Goal: Transaction & Acquisition: Purchase product/service

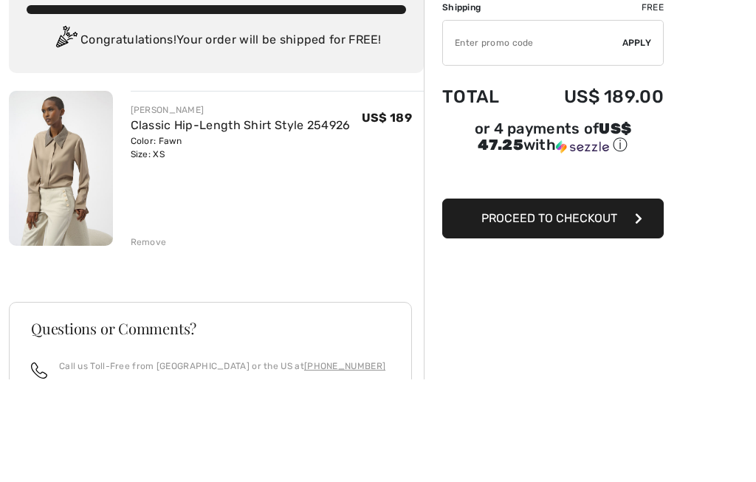
click at [552, 123] on input "TEXT" at bounding box center [532, 145] width 179 height 44
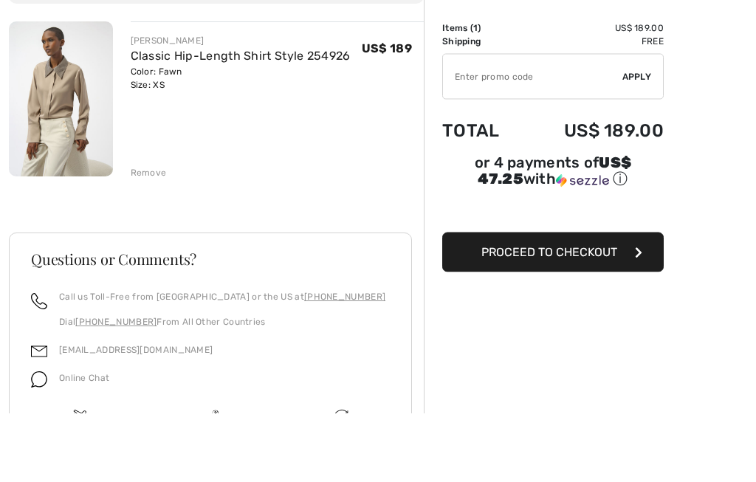
scroll to position [172, 0]
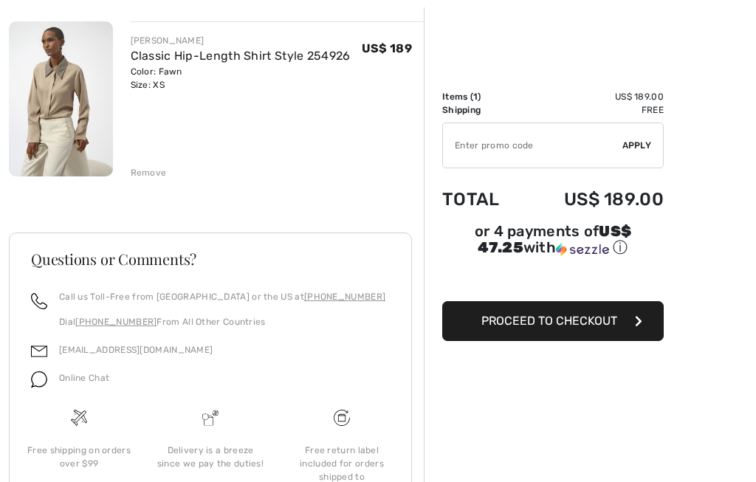
click at [538, 151] on input "TEXT" at bounding box center [532, 145] width 179 height 44
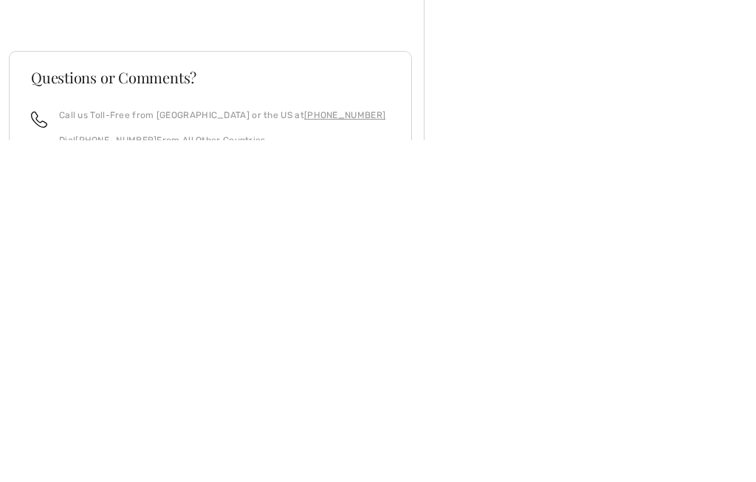
scroll to position [0, 0]
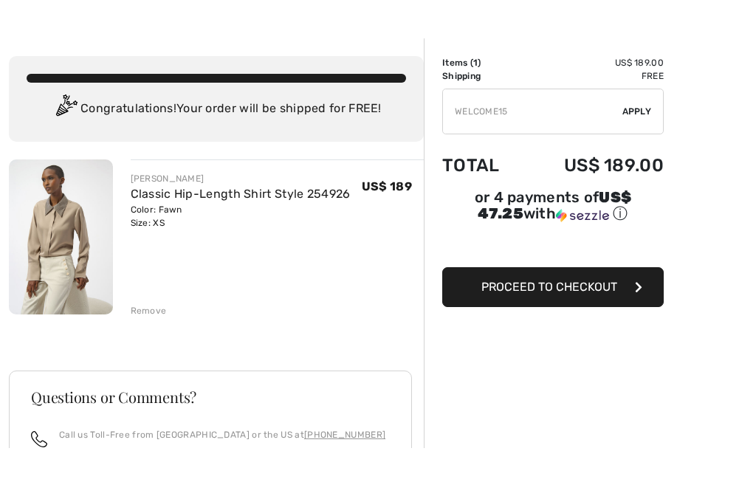
click at [646, 139] on span "Apply" at bounding box center [638, 145] width 30 height 13
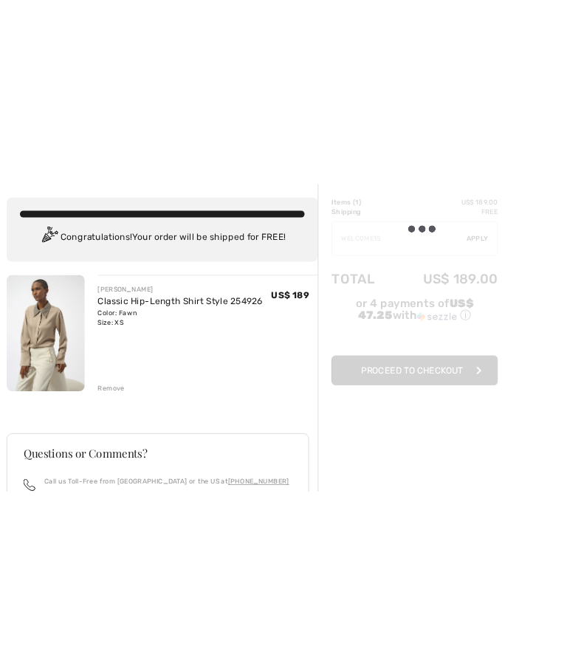
scroll to position [34, 0]
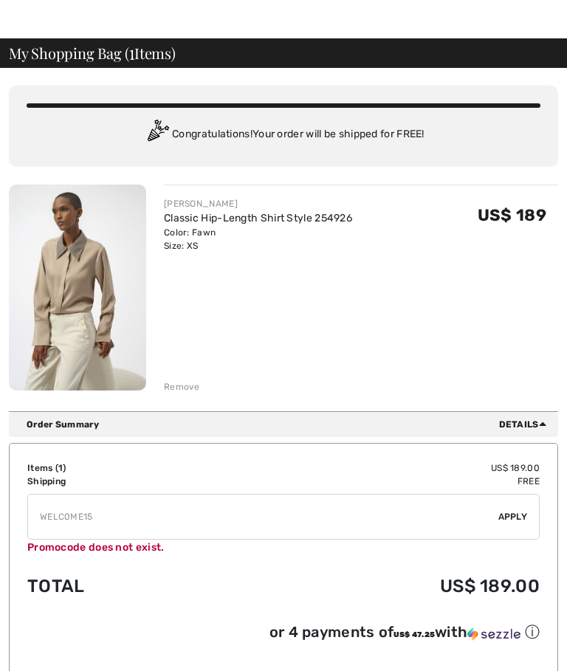
click at [142, 482] on input "TEXT" at bounding box center [263, 517] width 470 height 44
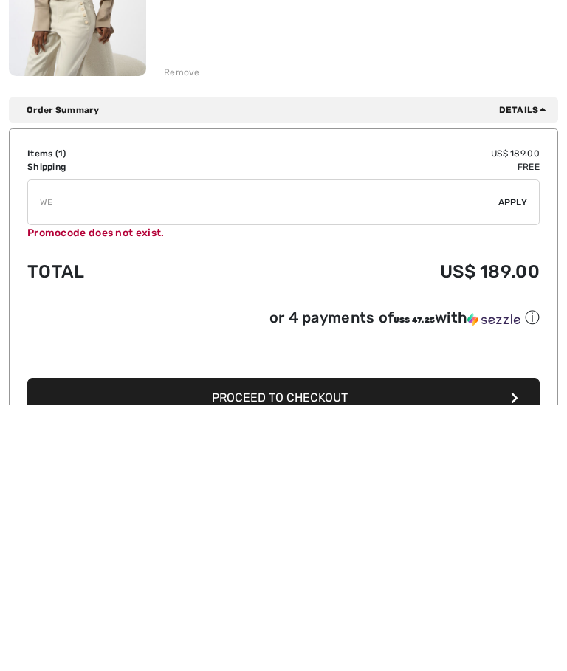
type input "W"
type input "NEW15"
click at [516, 446] on div "✔ Apply Remove" at bounding box center [283, 469] width 513 height 46
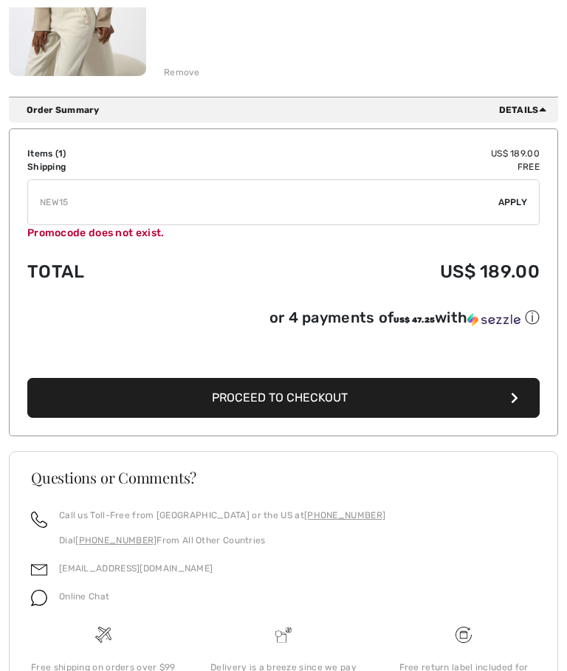
click at [511, 201] on span "Apply" at bounding box center [514, 202] width 30 height 13
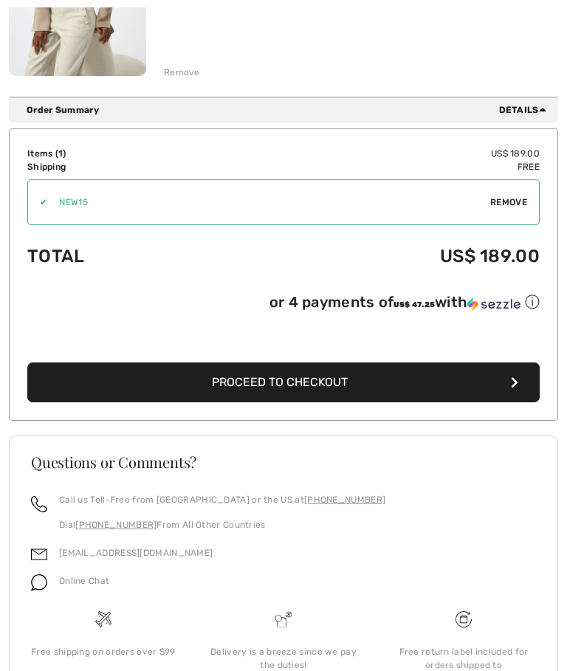
click at [511, 200] on span "Remove" at bounding box center [508, 202] width 37 height 13
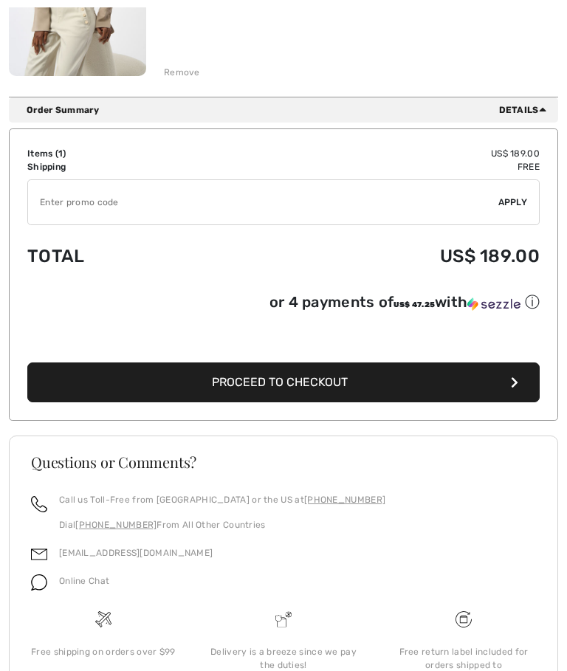
click at [110, 208] on input "TEXT" at bounding box center [263, 202] width 470 height 44
type input "NEW15"
click at [513, 200] on span "Apply" at bounding box center [514, 202] width 30 height 13
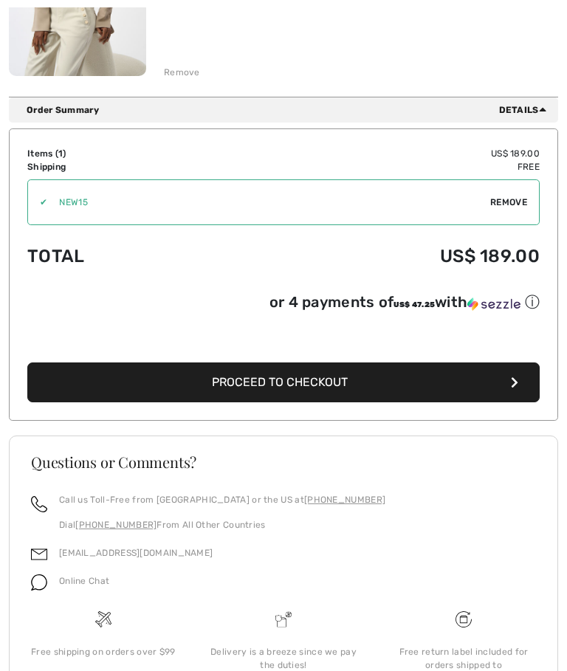
click at [405, 383] on button "Proceed to Checkout" at bounding box center [283, 383] width 513 height 40
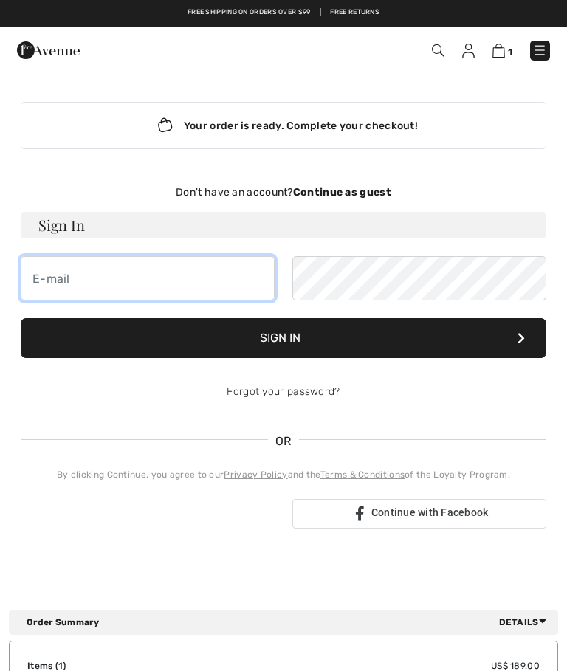
click at [123, 281] on input "email" at bounding box center [148, 278] width 254 height 44
type input "[EMAIL_ADDRESS][DOMAIN_NAME]"
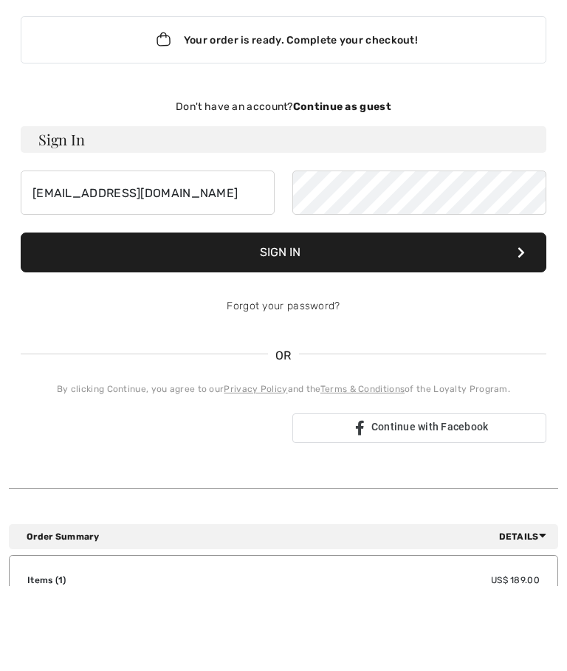
click at [377, 318] on button "Sign In" at bounding box center [284, 338] width 526 height 40
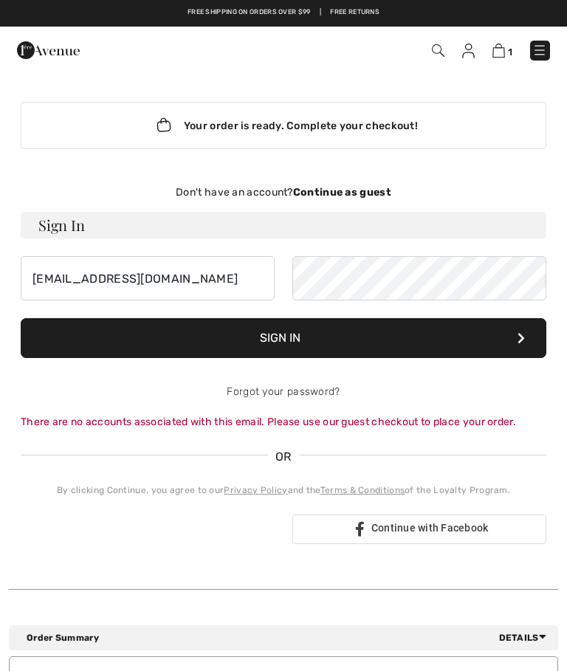
click at [357, 189] on strong "Continue as guest" at bounding box center [342, 192] width 98 height 13
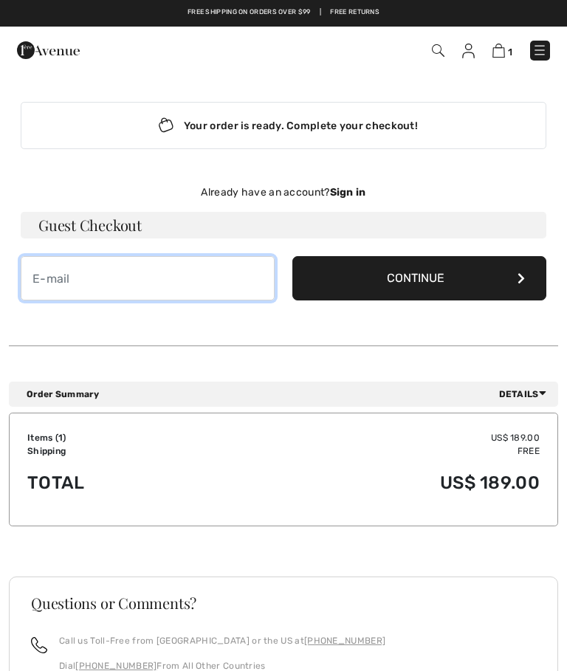
click at [122, 296] on input "email" at bounding box center [148, 278] width 254 height 44
type input "[EMAIL_ADDRESS][DOMAIN_NAME]"
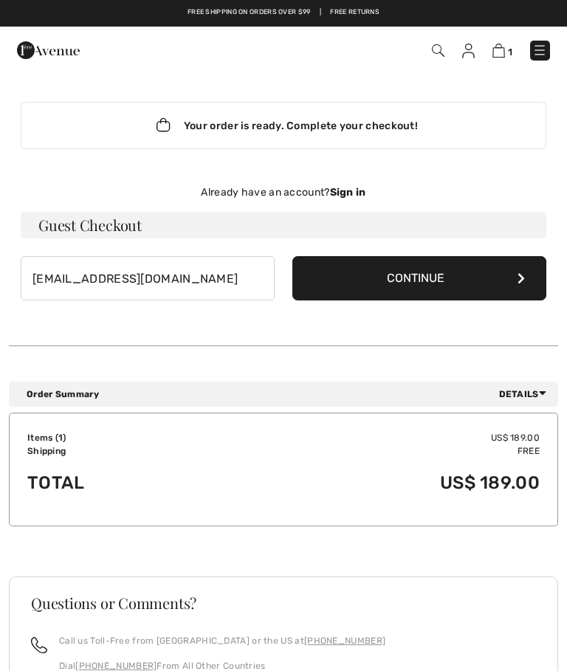
click at [427, 286] on button "Continue" at bounding box center [419, 278] width 254 height 44
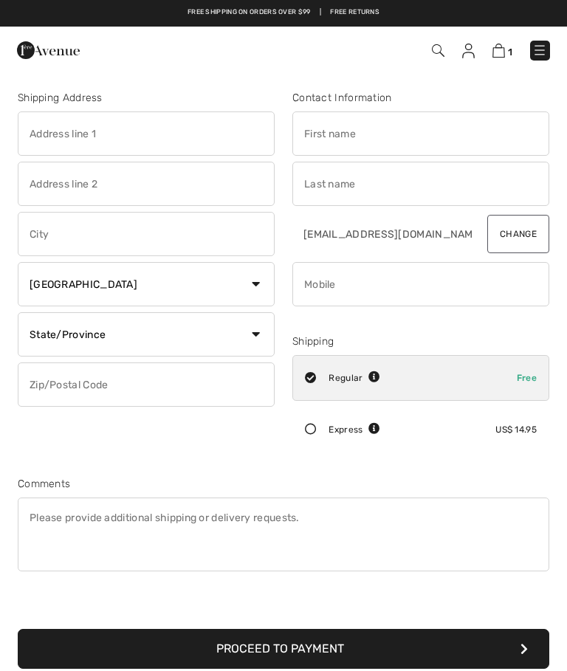
click at [91, 135] on input "text" at bounding box center [146, 134] width 257 height 44
type input "290 wallabout street"
click at [107, 191] on input "text" at bounding box center [146, 184] width 257 height 44
type input "Apt 2a"
click at [114, 233] on input "text" at bounding box center [146, 234] width 257 height 44
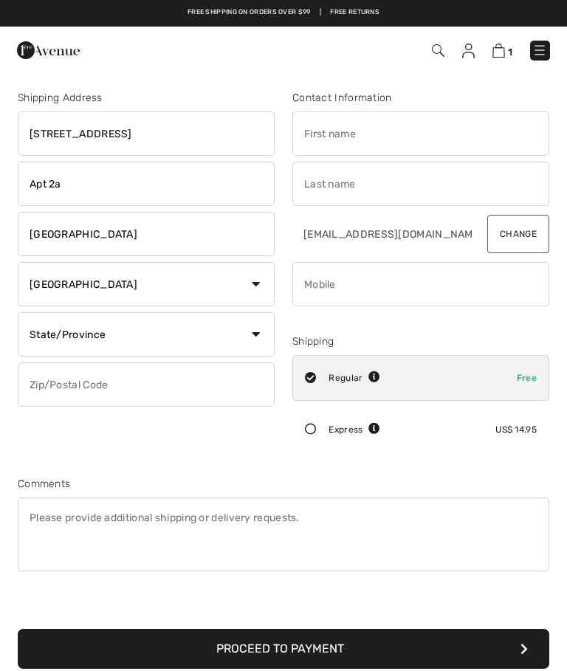
type input "Brooklyn"
click at [251, 298] on select "Country Canada United States Afghanistan Aland Islands Albania Algeria American…" at bounding box center [146, 284] width 257 height 44
click at [255, 334] on select "State/Province Alberta British Columbia Manitoba New Brunswick Newfoundland and…" at bounding box center [146, 334] width 257 height 44
select select "NL"
click at [143, 383] on input "text" at bounding box center [146, 385] width 257 height 44
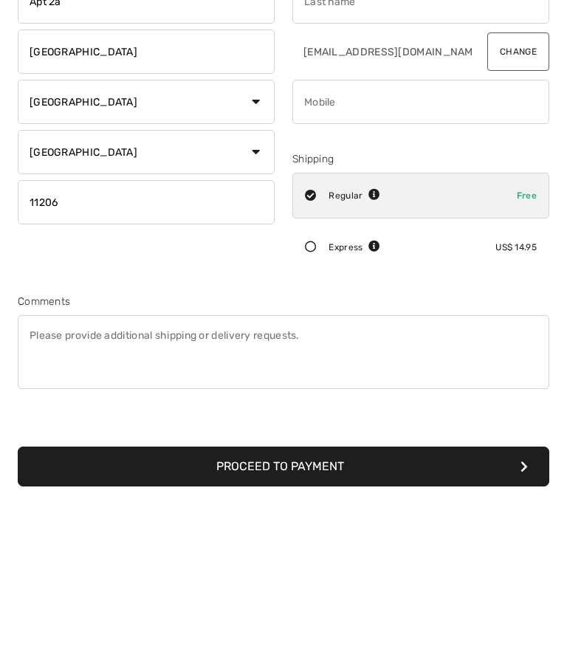
type input "11206"
click at [211, 273] on div "Shipping Address 290 wallabout street Apt 2a Brooklyn Country Canada United Sta…" at bounding box center [146, 274] width 275 height 369
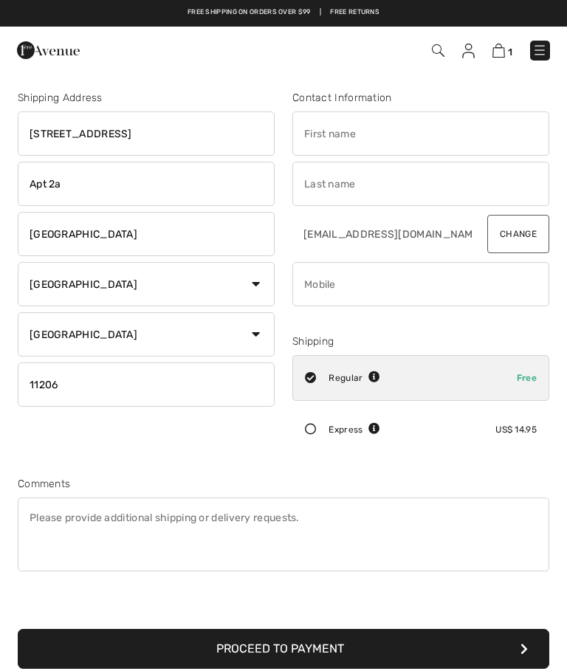
click at [260, 343] on select "State/Province Alberta British Columbia Manitoba New Brunswick Newfoundland and…" at bounding box center [146, 334] width 257 height 44
select select "NT"
click at [262, 284] on select "Country Canada United States Afghanistan Aland Islands Albania Algeria American…" at bounding box center [146, 284] width 257 height 44
select select "US"
click at [260, 342] on select "State/Province Alabama Alaska American Samoa Arizona Arkansas California Colora…" at bounding box center [146, 334] width 257 height 44
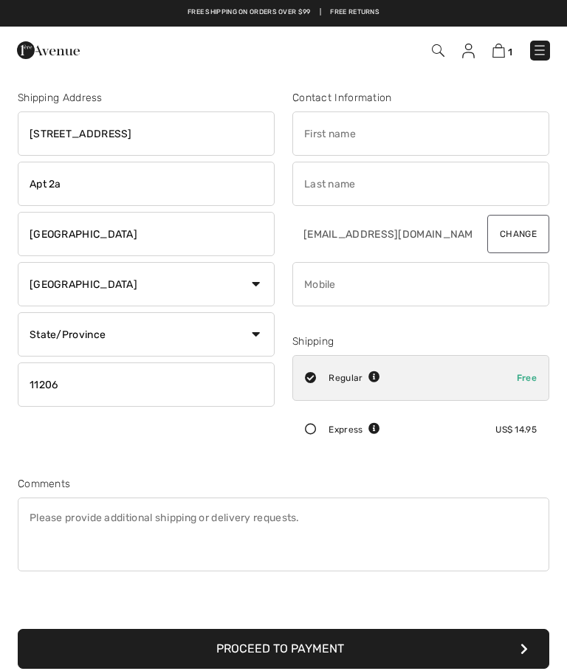
select select "NY"
click at [382, 133] on input "text" at bounding box center [420, 134] width 257 height 44
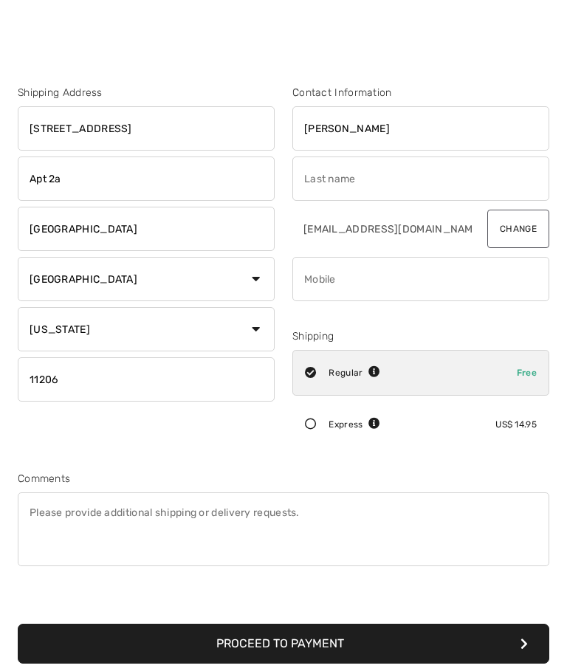
click at [374, 188] on input "text" at bounding box center [420, 184] width 257 height 44
type input "Helen"
type input "Gottehrer"
click at [476, 291] on input "phone" at bounding box center [420, 284] width 257 height 44
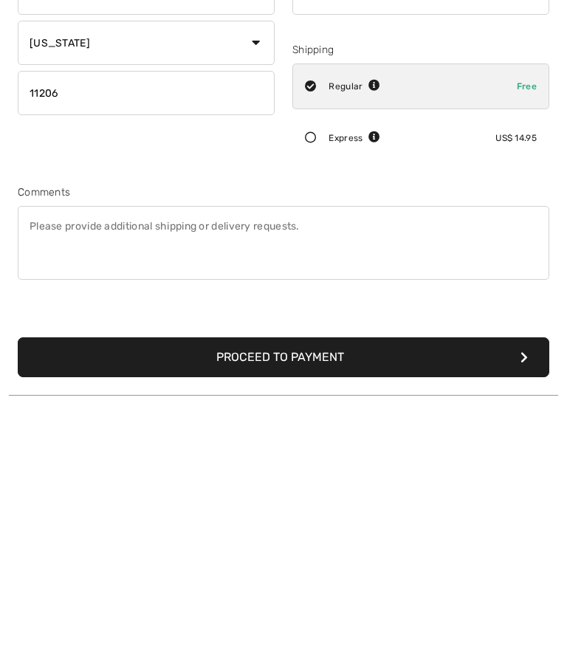
type input "9175869264"
click at [469, 604] on button "Proceed to Payment" at bounding box center [284, 624] width 532 height 40
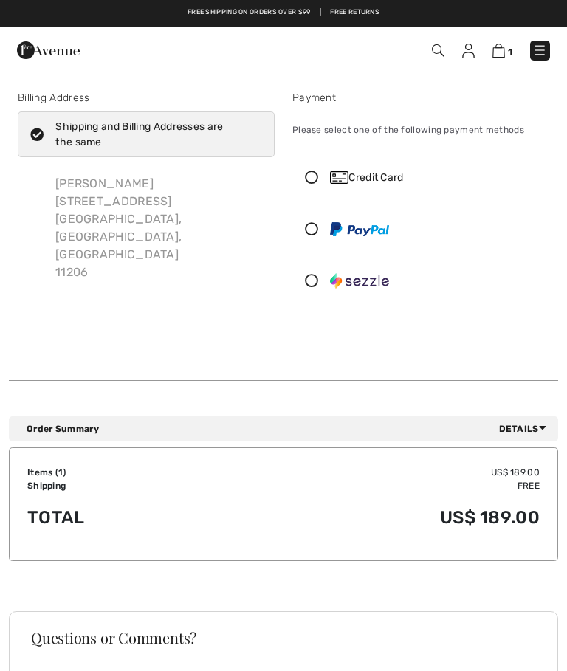
checkbox input "true"
click at [321, 174] on icon at bounding box center [311, 177] width 37 height 13
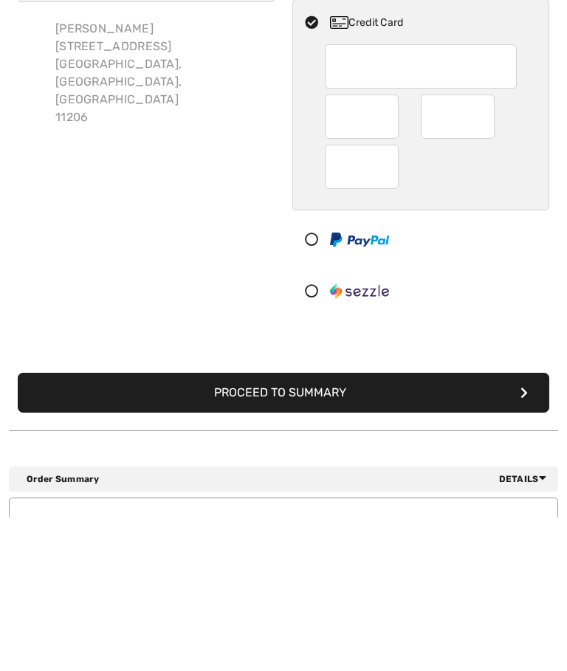
click at [387, 528] on button "Proceed to Summary" at bounding box center [284, 548] width 532 height 40
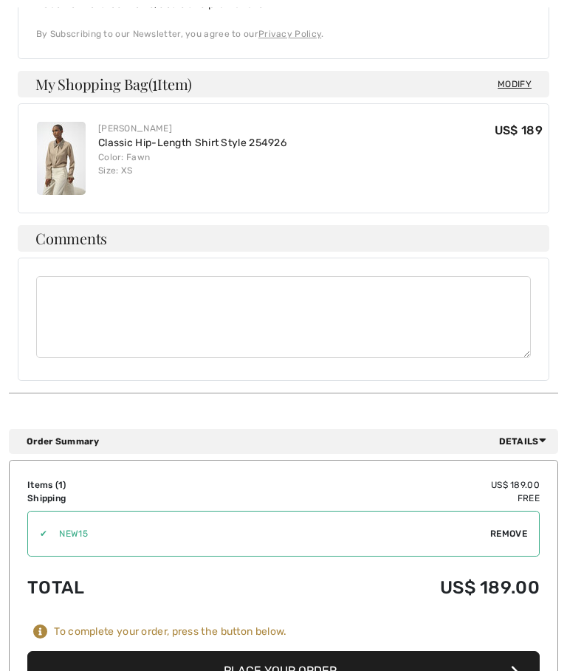
scroll to position [788, 0]
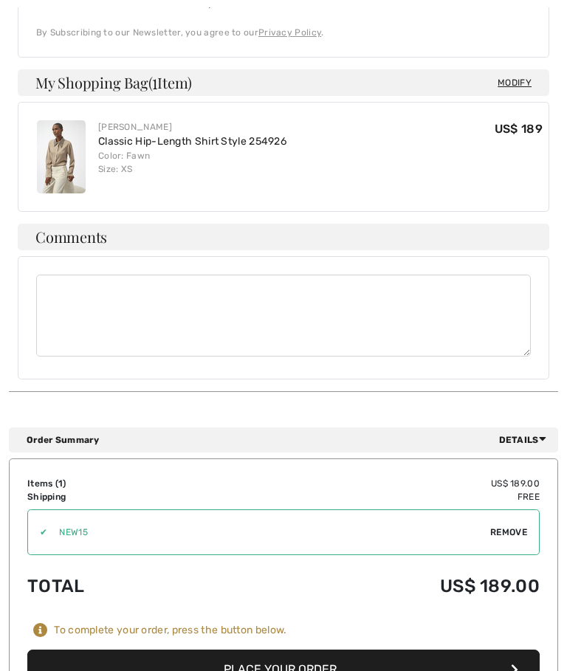
click at [319, 658] on button "Place Your Order" at bounding box center [283, 671] width 513 height 40
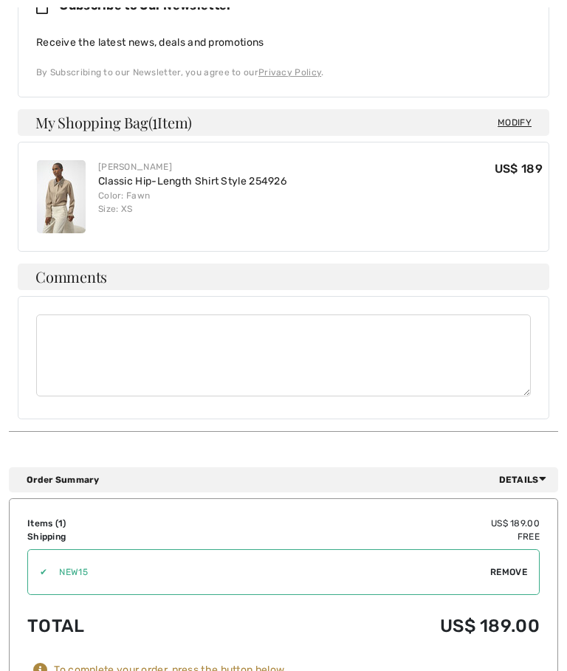
scroll to position [789, 0]
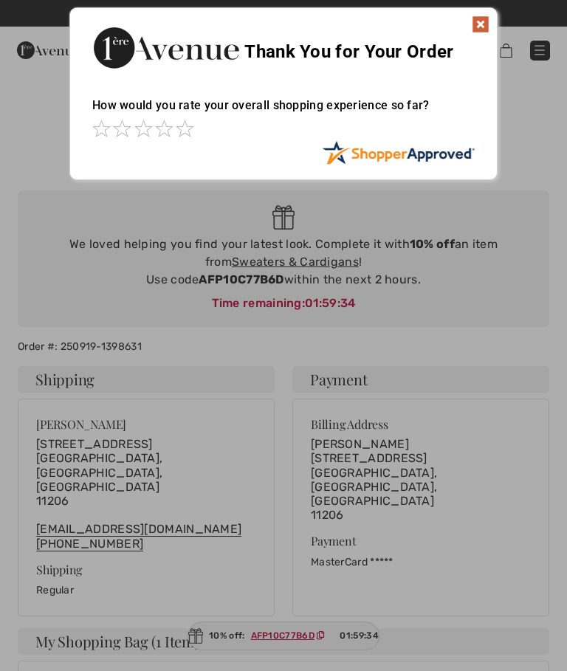
click at [482, 24] on img at bounding box center [481, 25] width 18 height 18
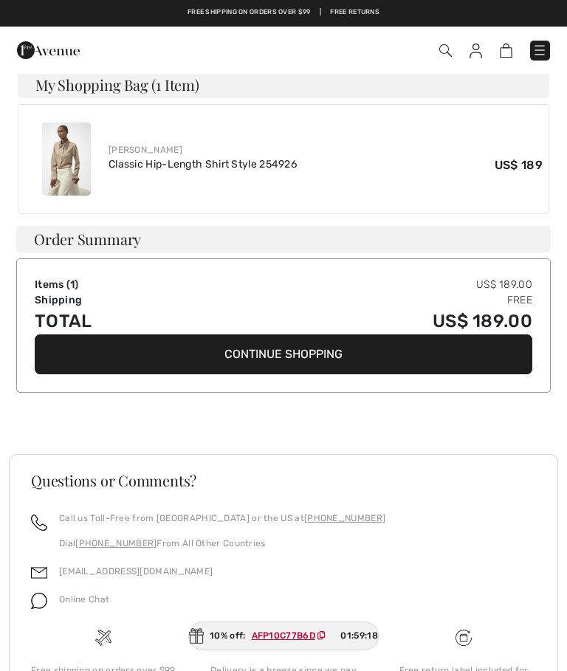
scroll to position [549, 0]
